Goal: Task Accomplishment & Management: Complete application form

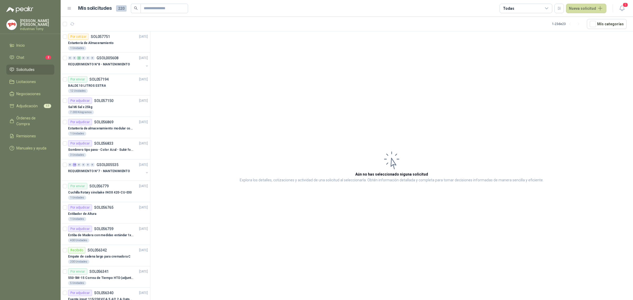
click at [48, 118] on span "Órdenes de Compra" at bounding box center [32, 121] width 33 height 12
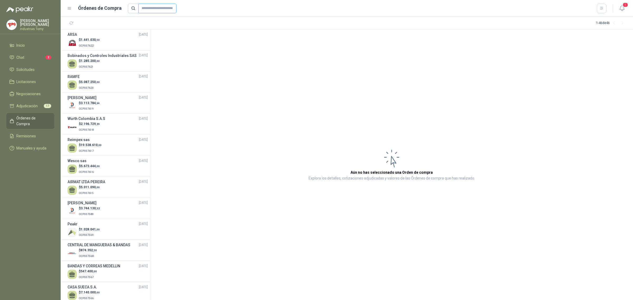
click at [168, 9] on input "text" at bounding box center [157, 8] width 38 height 9
type input "****"
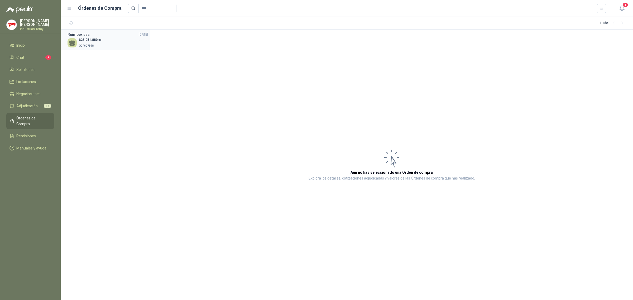
click at [99, 42] on p "OCP007558" at bounding box center [90, 45] width 23 height 6
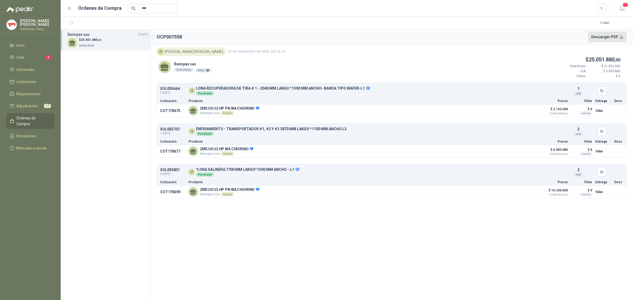
click at [614, 38] on button "Descargar PDF" at bounding box center [607, 37] width 39 height 11
click at [368, 266] on section "OCP007558 Descargar PDF IR [PERSON_NAME] 24 de septiembre de 2025, 3:57 p. m. R…" at bounding box center [391, 165] width 483 height 271
click at [32, 133] on span "Remisiones" at bounding box center [26, 136] width 20 height 6
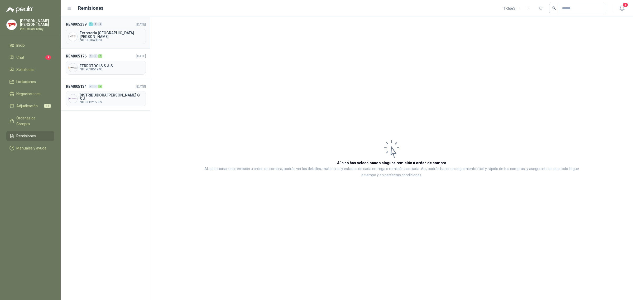
click at [122, 39] on span "NIT 901048853" at bounding box center [112, 40] width 64 height 3
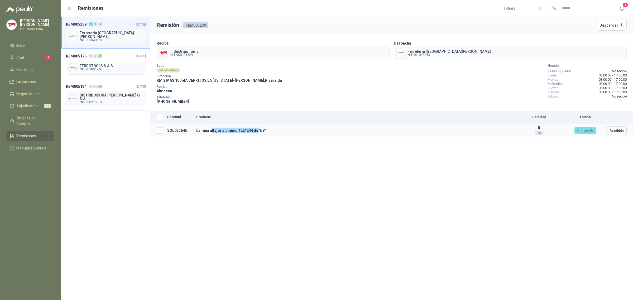
drag, startPoint x: 210, startPoint y: 131, endPoint x: 256, endPoint y: 133, distance: 46.2
click at [256, 133] on td "Lamina alfajor aluminio 122*244 de 1/8"" at bounding box center [353, 130] width 319 height 13
click at [264, 131] on td "Lamina alfajor aluminio 122*244 de 1/8"" at bounding box center [353, 130] width 319 height 13
click at [240, 161] on div "Remisión REM005239 Descargar Recibe Industrias Tomy NIT 900131529 Despacha Ferr…" at bounding box center [391, 158] width 483 height 283
click at [257, 94] on div "Sede Industria Tomy Dirección KM 2 MAS 100 vIA CERRITOS LA [US_STATE] - [GEOGRA…" at bounding box center [219, 84] width 125 height 40
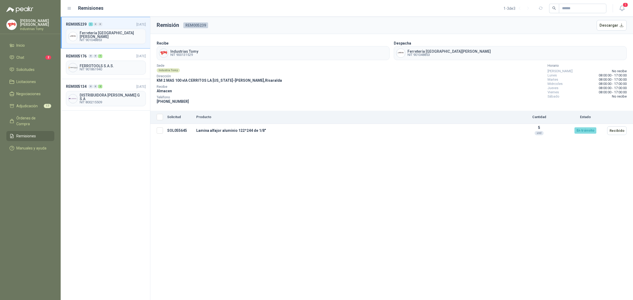
drag, startPoint x: 248, startPoint y: 150, endPoint x: 255, endPoint y: 103, distance: 46.9
click at [249, 142] on div "Remisión REM005239 Descargar Recibe Industrias Tomy NIT 900131529 Despacha Ferr…" at bounding box center [391, 158] width 483 height 283
click at [258, 94] on div "Recibe Almacen" at bounding box center [219, 89] width 125 height 8
click at [246, 148] on div "Remisión REM005239 Descargar Recibe Industrias Tomy NIT 900131529 Despacha Ferr…" at bounding box center [391, 158] width 483 height 283
click at [36, 68] on li "Solicitudes" at bounding box center [30, 70] width 42 height 6
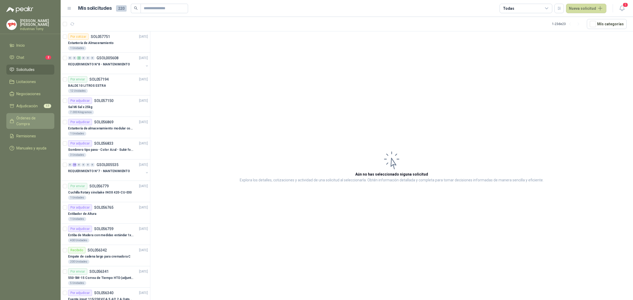
click at [39, 117] on span "Órdenes de Compra" at bounding box center [32, 121] width 33 height 12
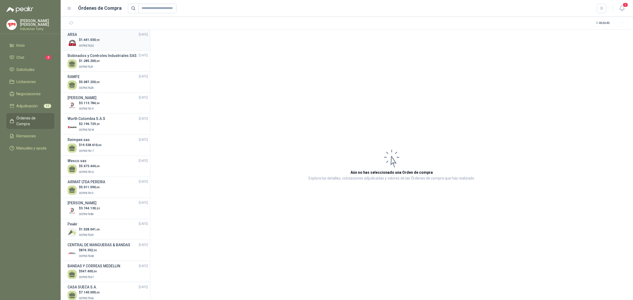
click at [98, 48] on p "OCP007622" at bounding box center [89, 45] width 21 height 6
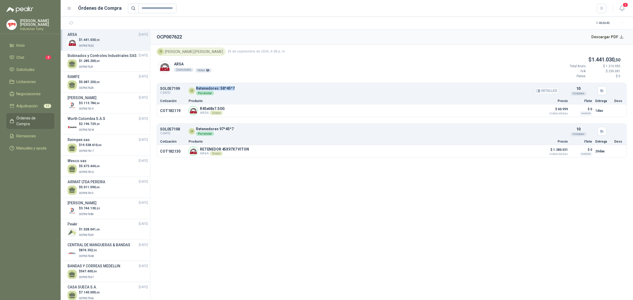
drag, startPoint x: 196, startPoint y: 89, endPoint x: 243, endPoint y: 87, distance: 47.3
click at [243, 87] on div "IR Retenedores: 58*45*7 Por enviar" at bounding box center [374, 91] width 371 height 9
copy p "Retenedores: 58*45*7"
click at [38, 67] on li "Solicitudes" at bounding box center [30, 70] width 42 height 6
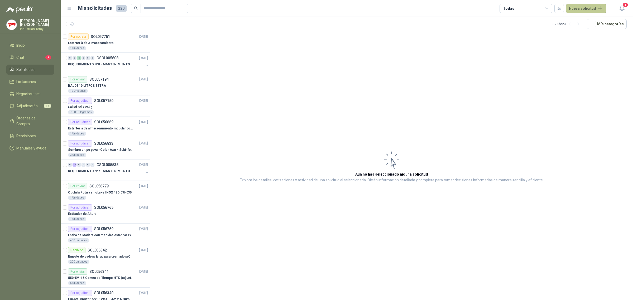
click at [583, 8] on button "Nueva solicitud" at bounding box center [586, 8] width 40 height 9
click at [588, 19] on link "Solicitud" at bounding box center [592, 20] width 45 height 9
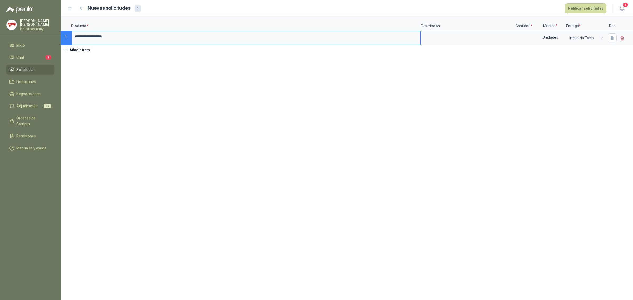
drag, startPoint x: 184, startPoint y: 30, endPoint x: 178, endPoint y: 36, distance: 9.0
click at [184, 30] on p "Producto *" at bounding box center [246, 24] width 350 height 14
click at [178, 36] on input "**********" at bounding box center [246, 36] width 349 height 10
type input "**********"
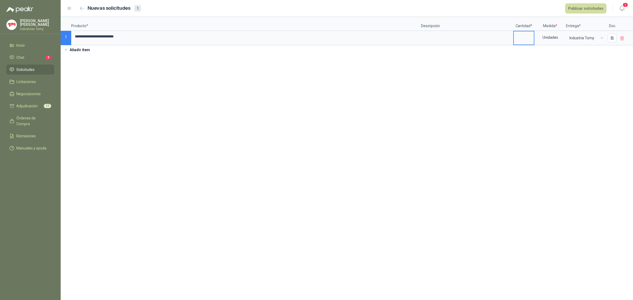
click at [524, 35] on input at bounding box center [524, 36] width 20 height 10
type input "**"
click at [545, 71] on section "**********" at bounding box center [347, 158] width 572 height 283
click at [132, 37] on input "**********" at bounding box center [246, 36] width 349 height 10
click at [152, 39] on input "**********" at bounding box center [246, 36] width 349 height 10
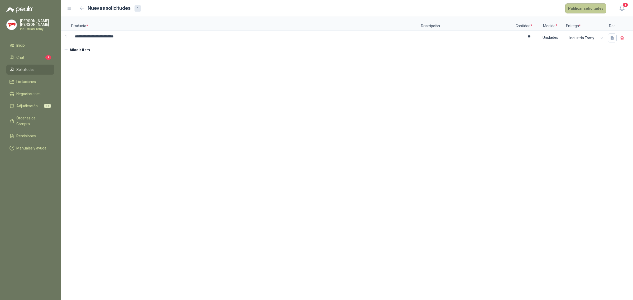
click at [586, 6] on button "Publicar solicitudes" at bounding box center [585, 8] width 41 height 10
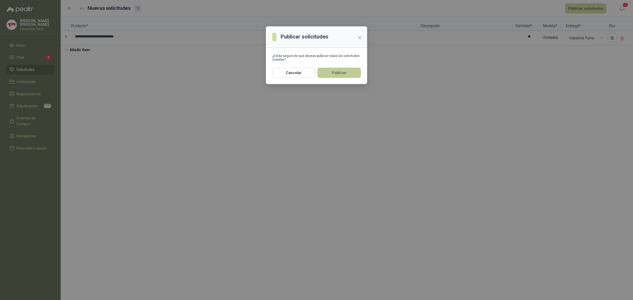
click at [340, 73] on button "Publicar" at bounding box center [339, 73] width 43 height 10
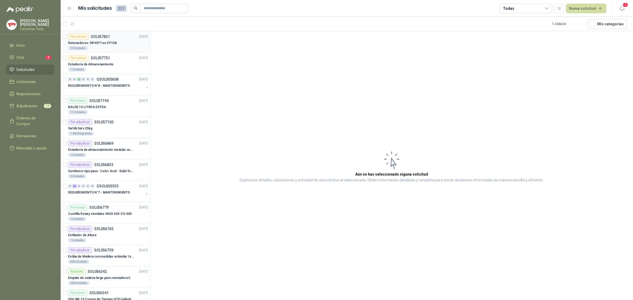
click at [110, 44] on p "Retenedores: 58*45*7 en VITON" at bounding box center [92, 43] width 49 height 5
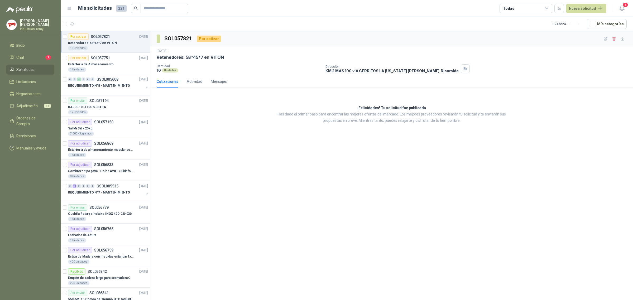
click at [234, 119] on div "¡Felicidades! Tu solicitud fue publicada Has dado el primer paso para encontrar…" at bounding box center [391, 114] width 483 height 45
drag, startPoint x: 193, startPoint y: 40, endPoint x: 161, endPoint y: 44, distance: 32.0
click at [161, 44] on div "SOL057821 Por cotizar" at bounding box center [391, 38] width 483 height 15
copy section "SOL057821"
